Goal: Task Accomplishment & Management: Manage account settings

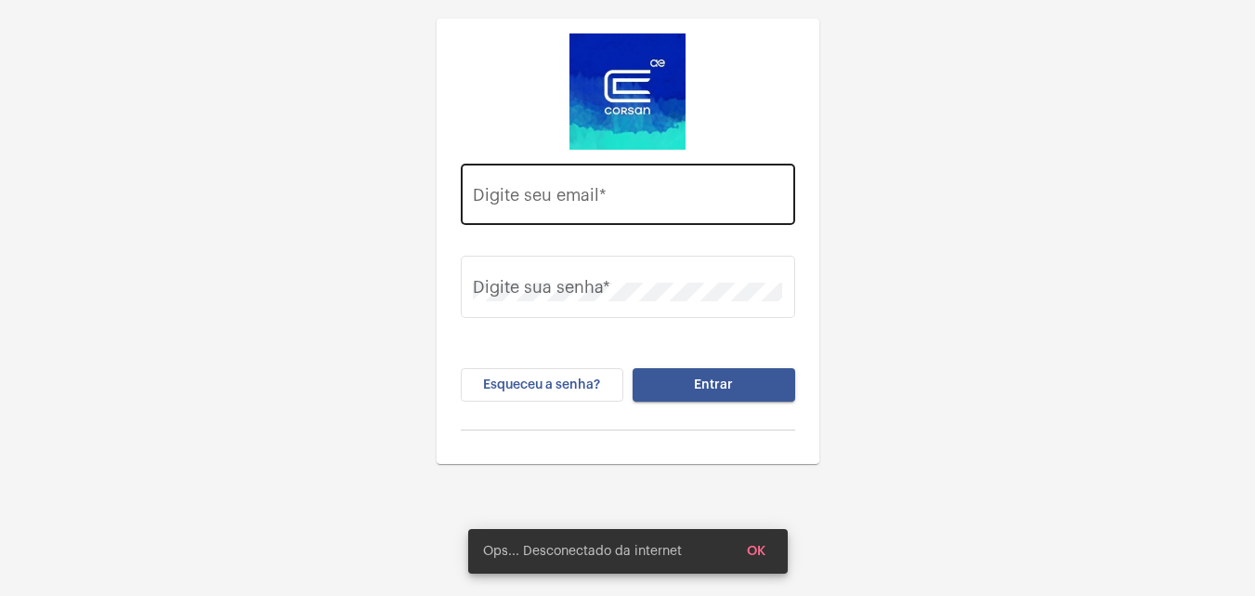
click at [518, 177] on div "Digite seu email *" at bounding box center [627, 192] width 309 height 66
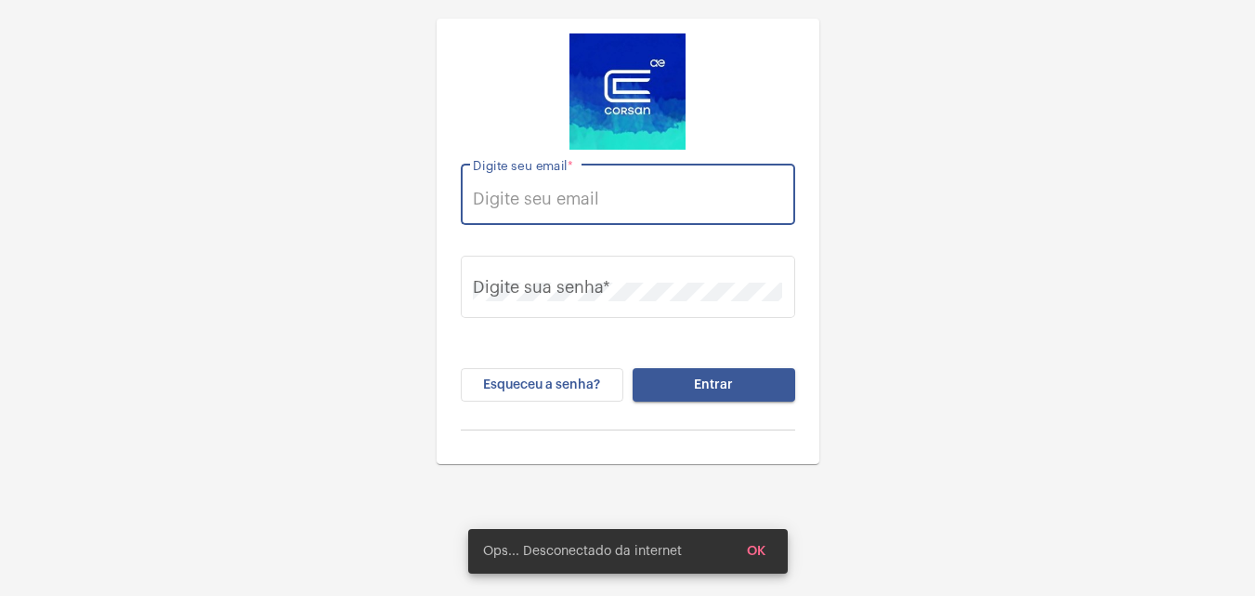
click at [533, 201] on input "Digite seu email *" at bounding box center [627, 199] width 309 height 19
click at [543, 196] on input "Digite seu email *" at bounding box center [627, 199] width 309 height 19
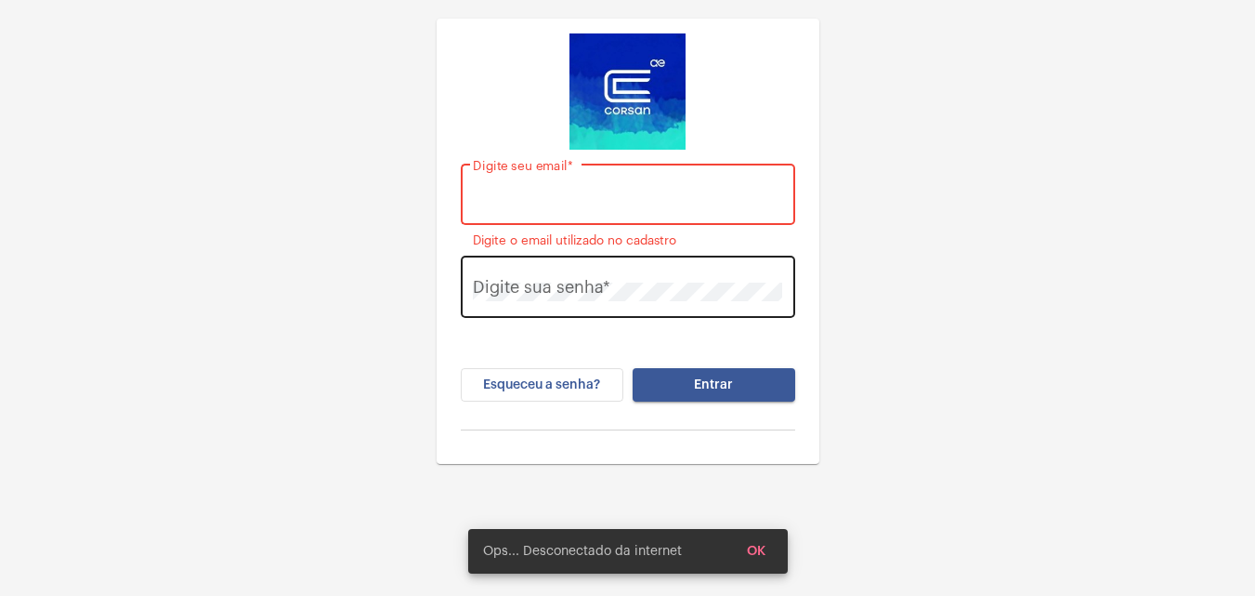
paste input "[PERSON_NAME][EMAIL_ADDRESS][DOMAIN_NAME]"
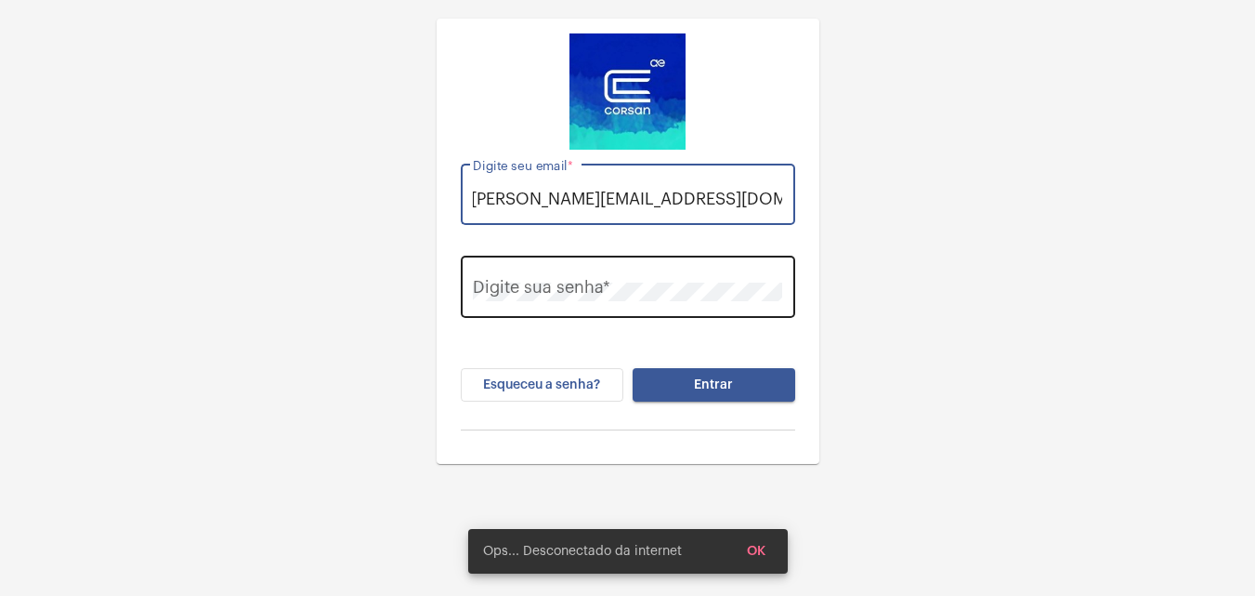
type input "[PERSON_NAME][EMAIL_ADDRESS][DOMAIN_NAME]"
click at [688, 273] on div "Digite sua senha *" at bounding box center [627, 285] width 309 height 66
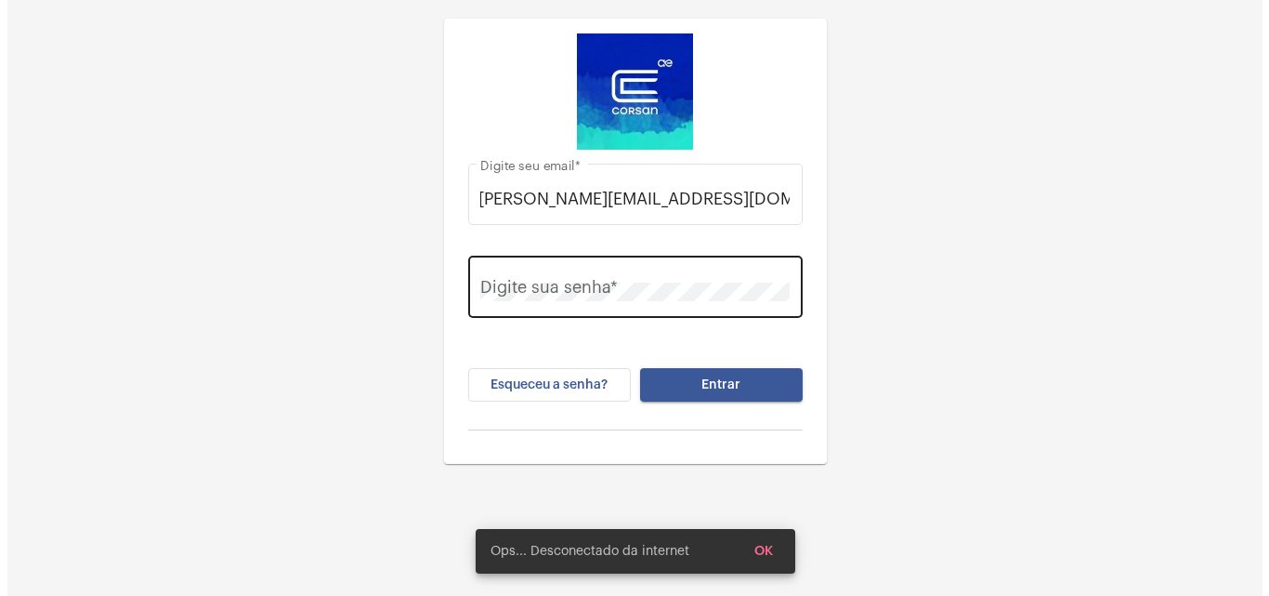
scroll to position [0, 0]
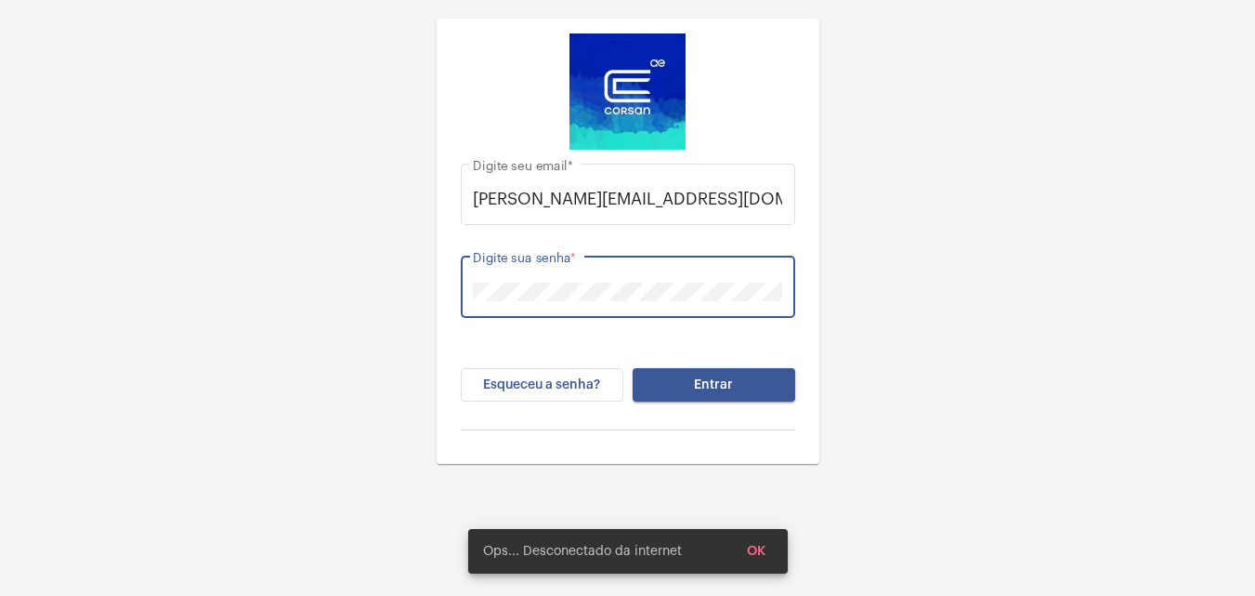
click at [743, 375] on button "Entrar" at bounding box center [714, 384] width 163 height 33
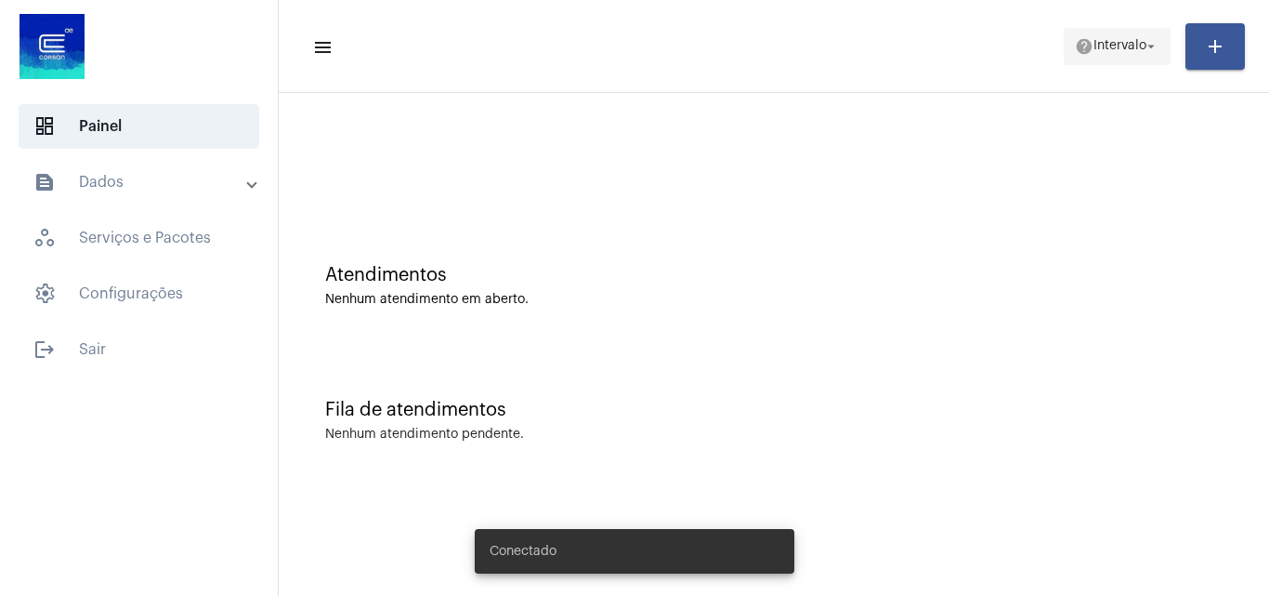
click at [1105, 56] on span "help Intervalo arrow_drop_down" at bounding box center [1117, 45] width 85 height 33
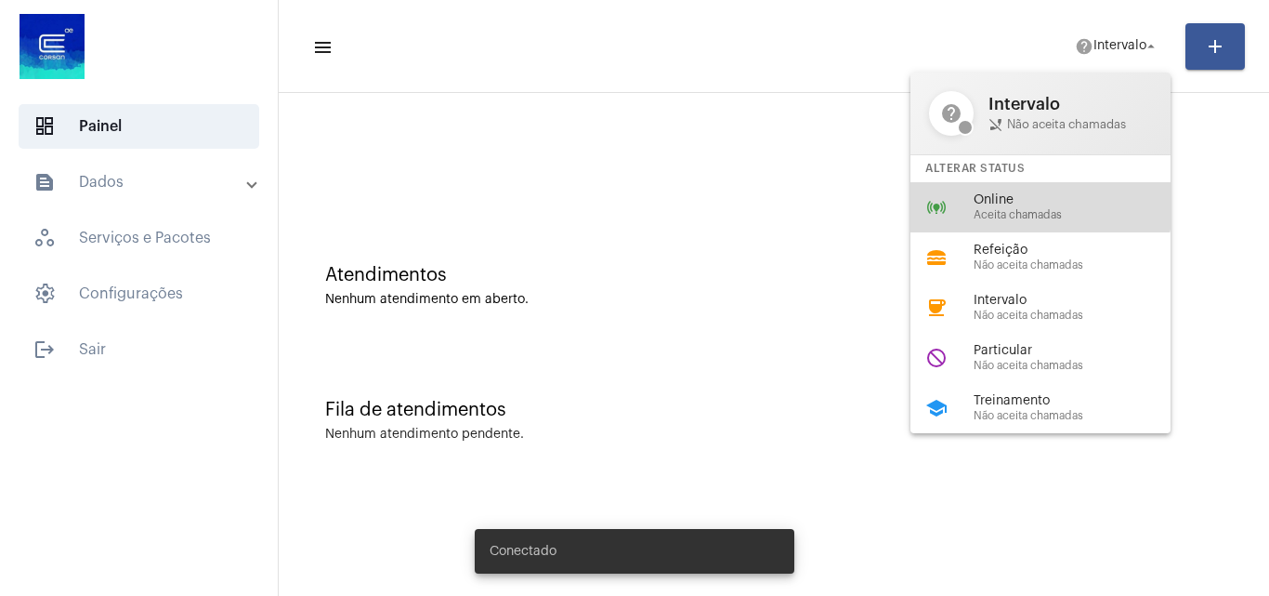
click at [1019, 196] on span "Online" at bounding box center [1080, 200] width 212 height 14
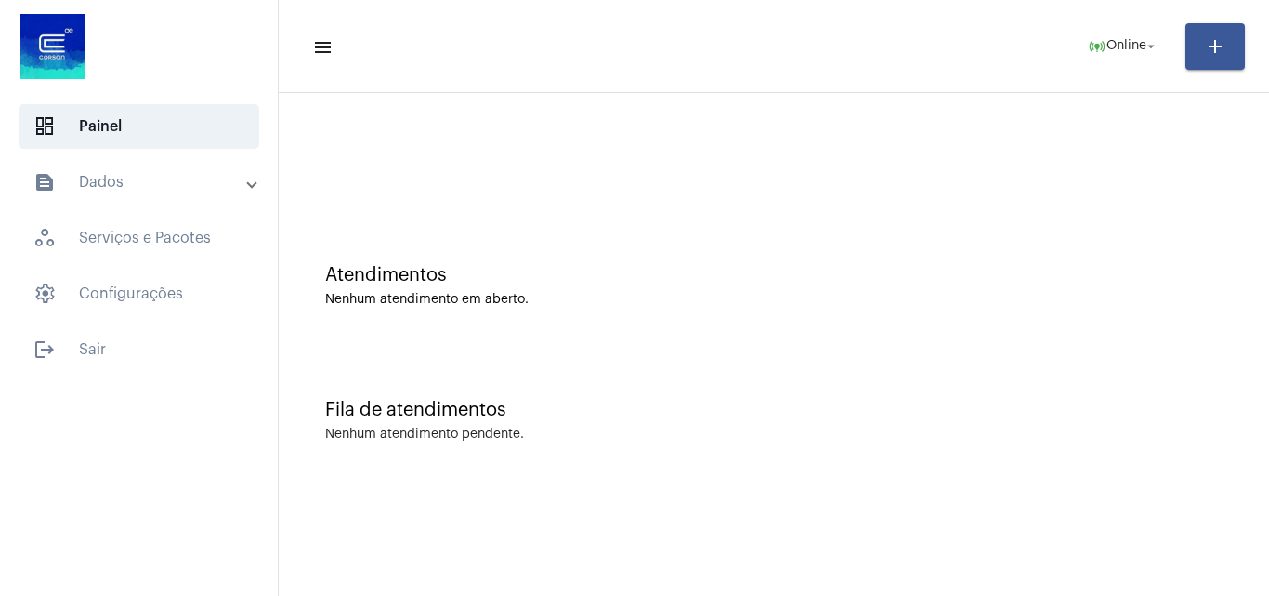
click at [1018, 217] on div "Atendimentos Nenhum atendimento em aberto." at bounding box center [774, 276] width 972 height 135
